Goal: Task Accomplishment & Management: Use online tool/utility

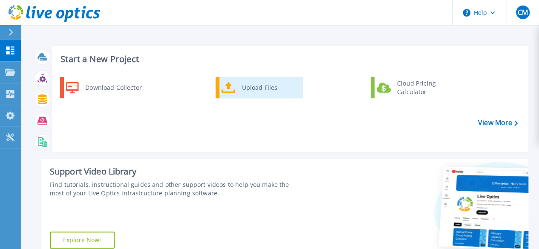
click at [245, 81] on div "Upload Files" at bounding box center [269, 87] width 63 height 17
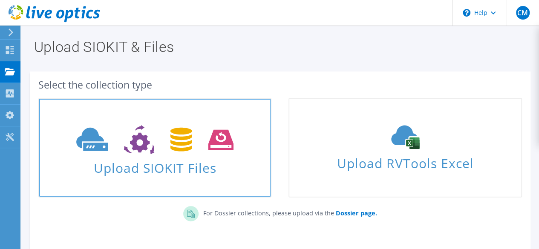
click at [195, 162] on span "Upload SIOKIT Files" at bounding box center [155, 165] width 232 height 18
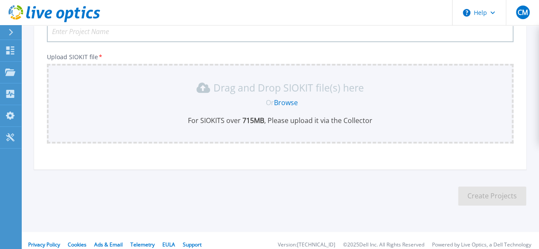
scroll to position [90, 0]
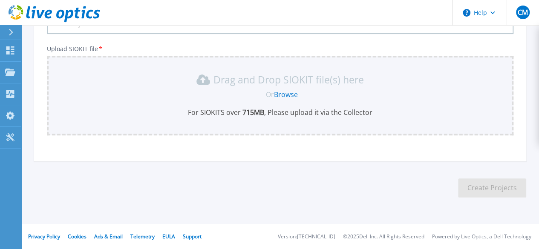
click at [287, 95] on link "Browse" at bounding box center [286, 94] width 24 height 9
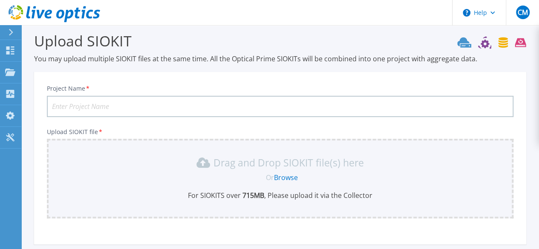
scroll to position [0, 0]
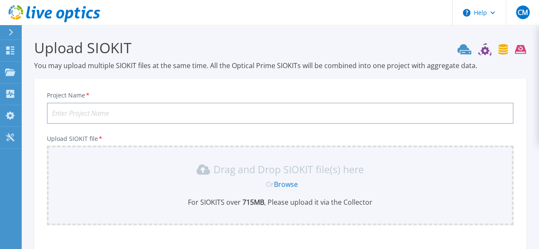
click at [340, 115] on input "Project Name *" at bounding box center [280, 113] width 467 height 21
type input "Straive Avamar SQL"
click at [289, 184] on link "Browse" at bounding box center [286, 184] width 24 height 9
click at [502, 47] on icon at bounding box center [491, 49] width 69 height 13
click at [505, 53] on icon at bounding box center [503, 49] width 9 height 11
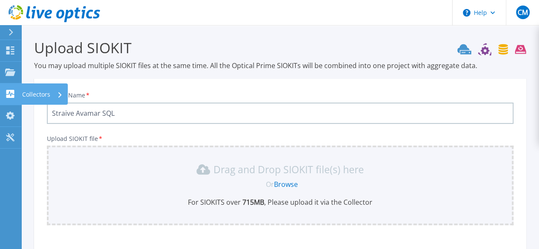
click at [38, 91] on p "Collectors" at bounding box center [36, 95] width 28 height 22
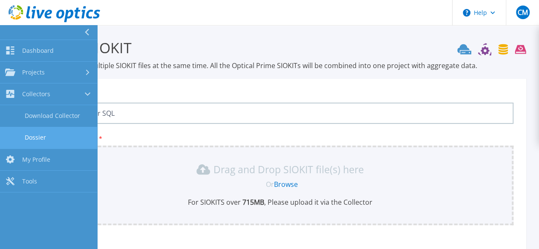
click at [76, 134] on link "Dossier" at bounding box center [48, 138] width 97 height 22
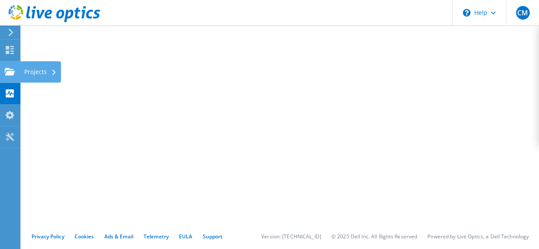
click at [9, 76] on div at bounding box center [10, 72] width 10 height 9
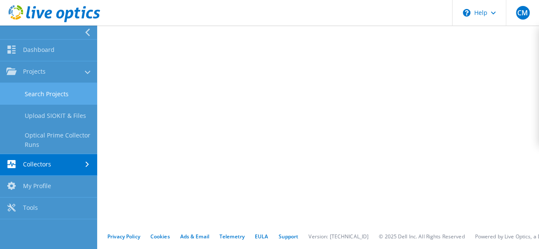
click at [41, 92] on link "Search Projects" at bounding box center [48, 94] width 97 height 22
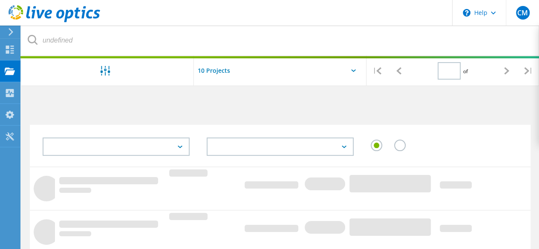
type input "1"
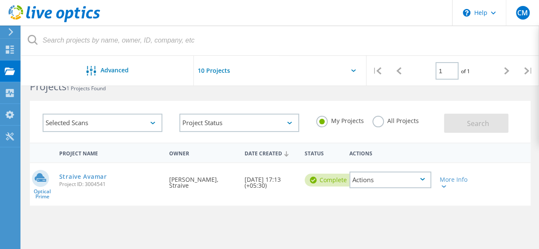
scroll to position [43, 0]
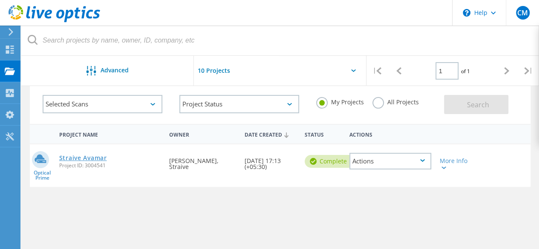
click at [89, 160] on link "Straive Avamar" at bounding box center [83, 158] width 48 height 6
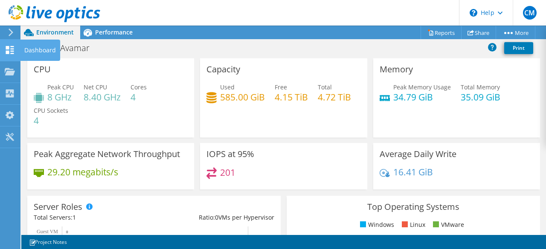
click at [10, 46] on icon at bounding box center [10, 50] width 10 height 8
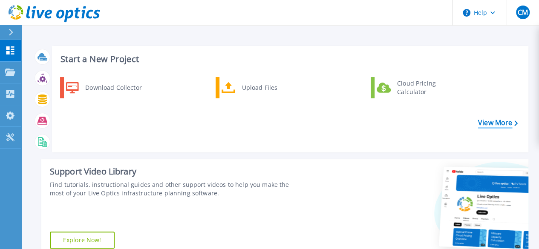
click at [496, 124] on link "View More" at bounding box center [498, 123] width 40 height 8
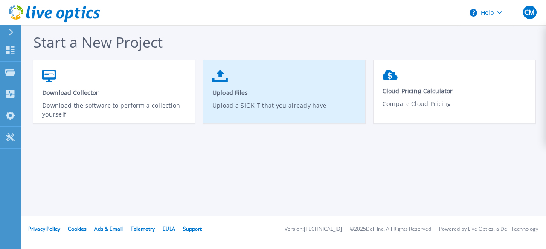
click at [239, 91] on span "Upload Files" at bounding box center [284, 93] width 144 height 8
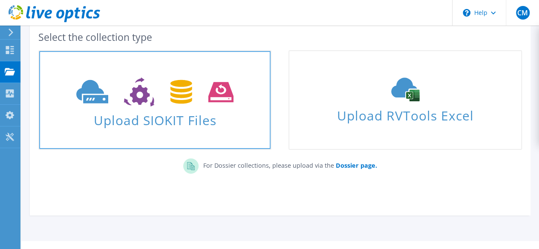
scroll to position [65, 0]
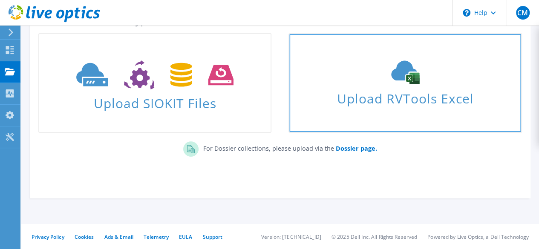
click at [357, 106] on span "Upload RVTools Excel" at bounding box center [406, 96] width 232 height 18
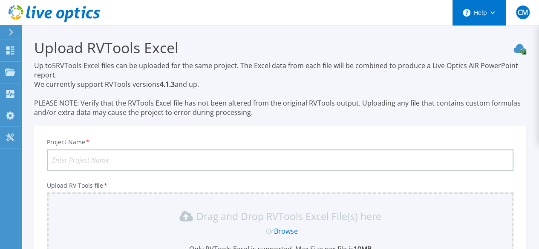
click at [491, 19] on button "Help" at bounding box center [479, 13] width 53 height 26
click at [412, 52] on h3 "Upload RVTools Excel" at bounding box center [280, 48] width 492 height 20
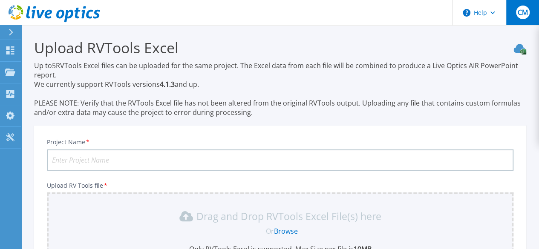
click at [521, 9] on span "CM" at bounding box center [523, 12] width 10 height 7
click at [271, 80] on p "Up to 5 RVTools Excel files can be uploaded for the same project. The Excel dat…" at bounding box center [280, 89] width 492 height 56
